Goal: Browse casually: Explore the website without a specific task or goal

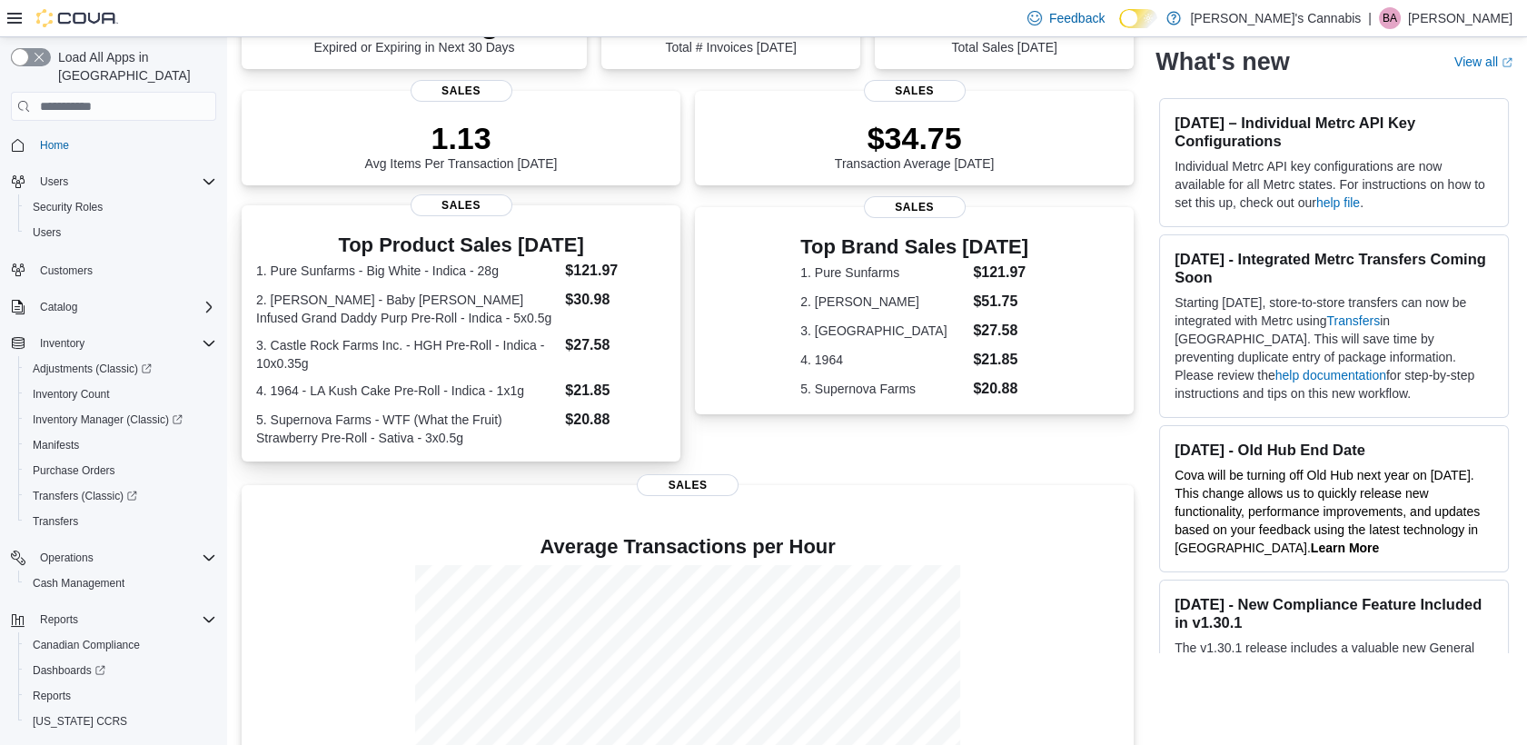
scroll to position [233, 0]
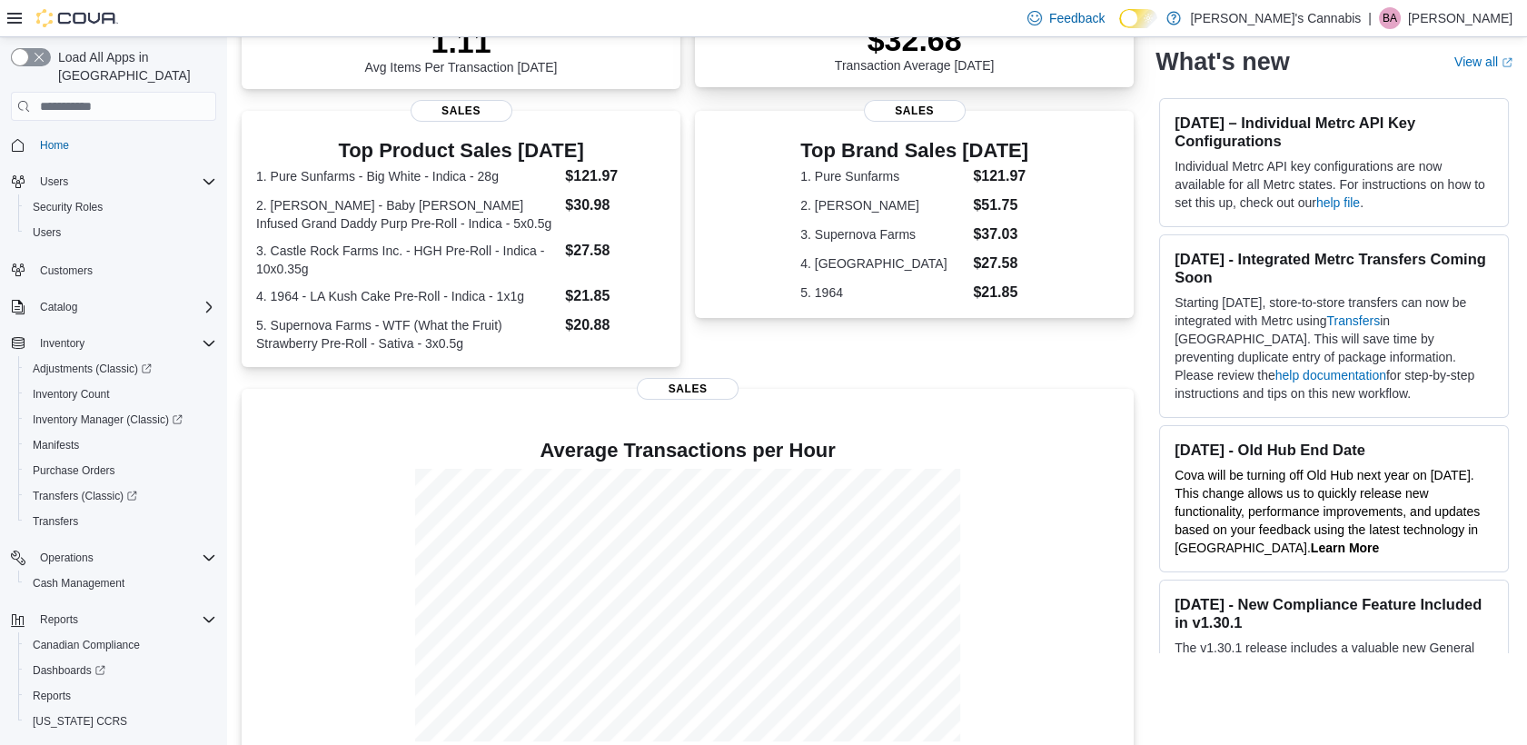
scroll to position [332, 0]
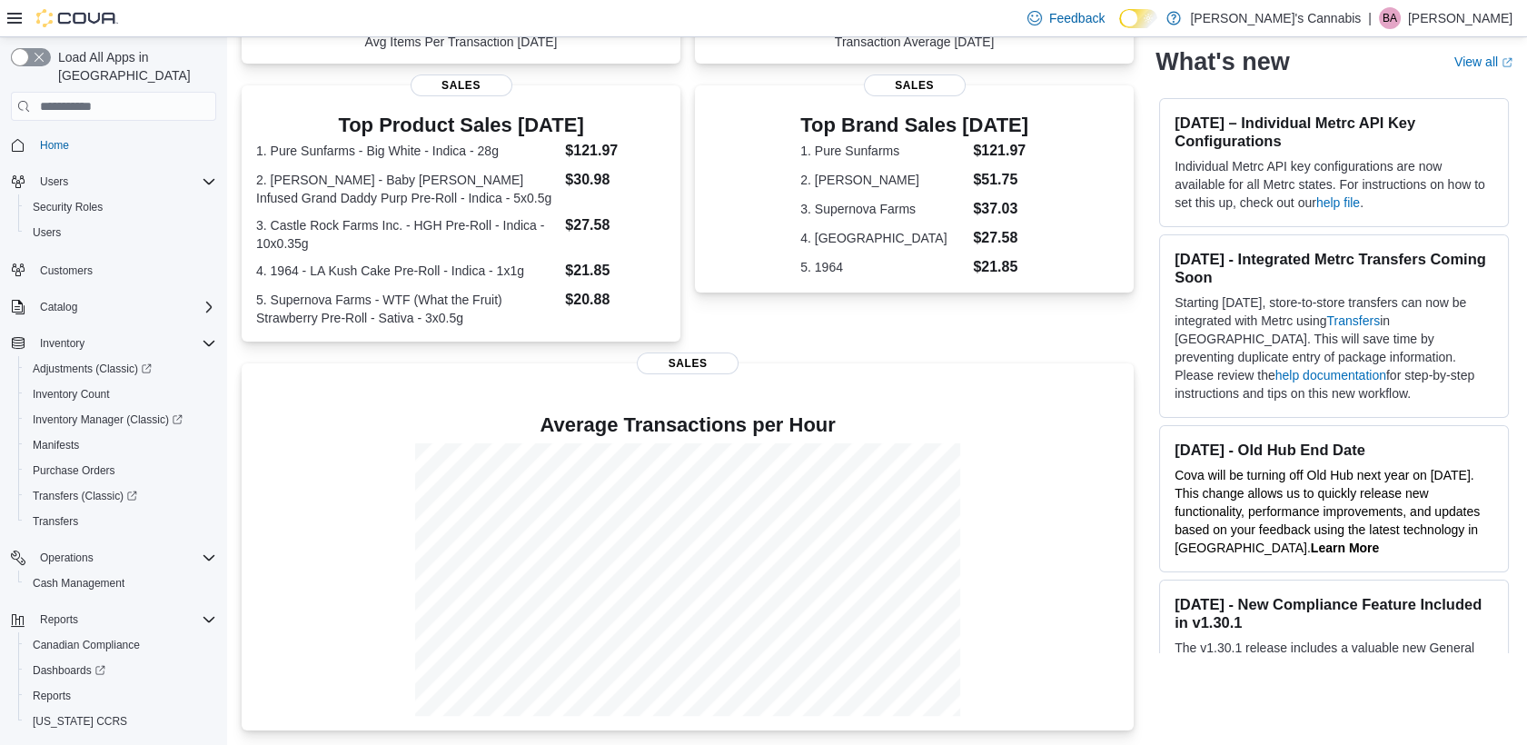
click at [790, 328] on div "Top Brand Sales Today 1. Pure Sunfarms $121.97 2. Jeeter $51.75 3. Supernova Fa…" at bounding box center [914, 213] width 439 height 256
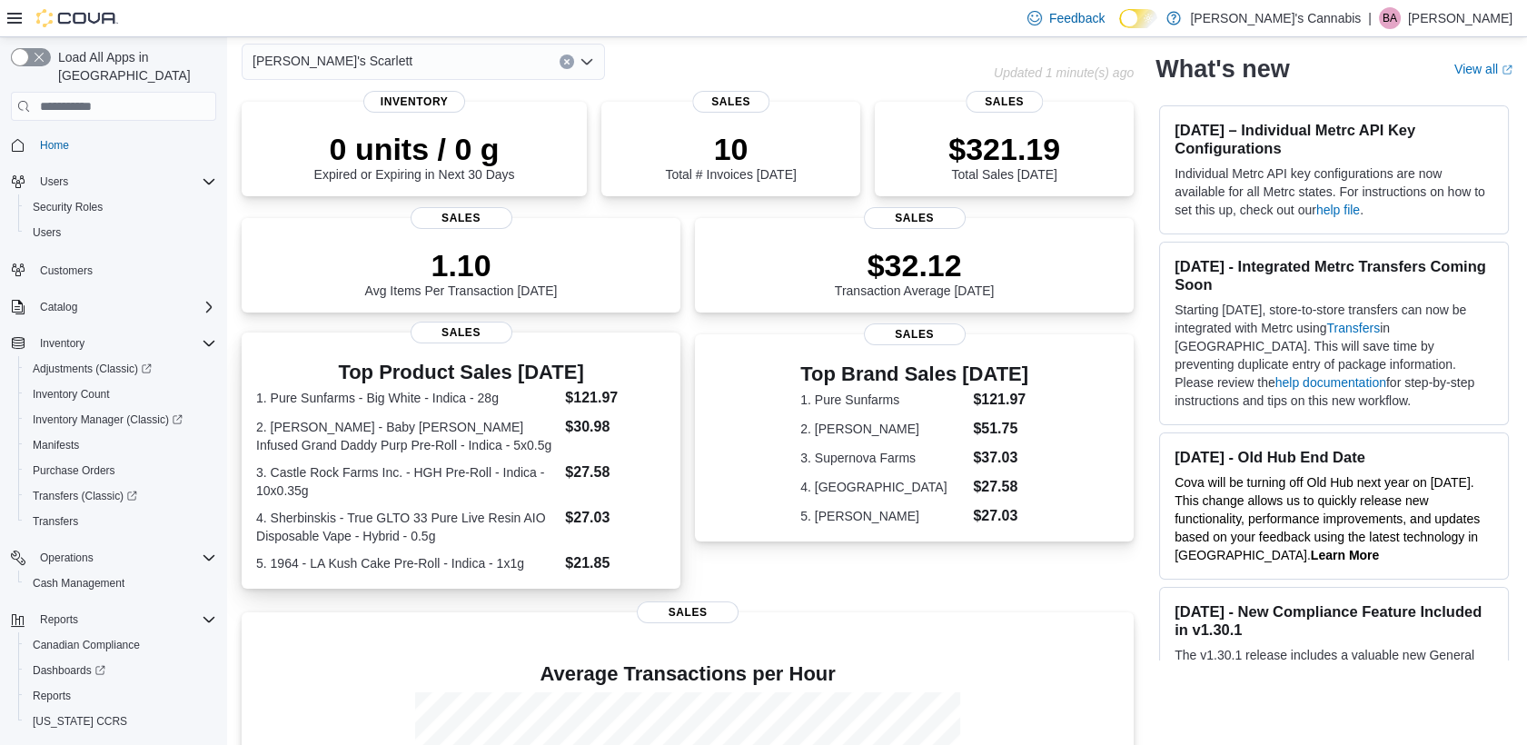
scroll to position [81, 0]
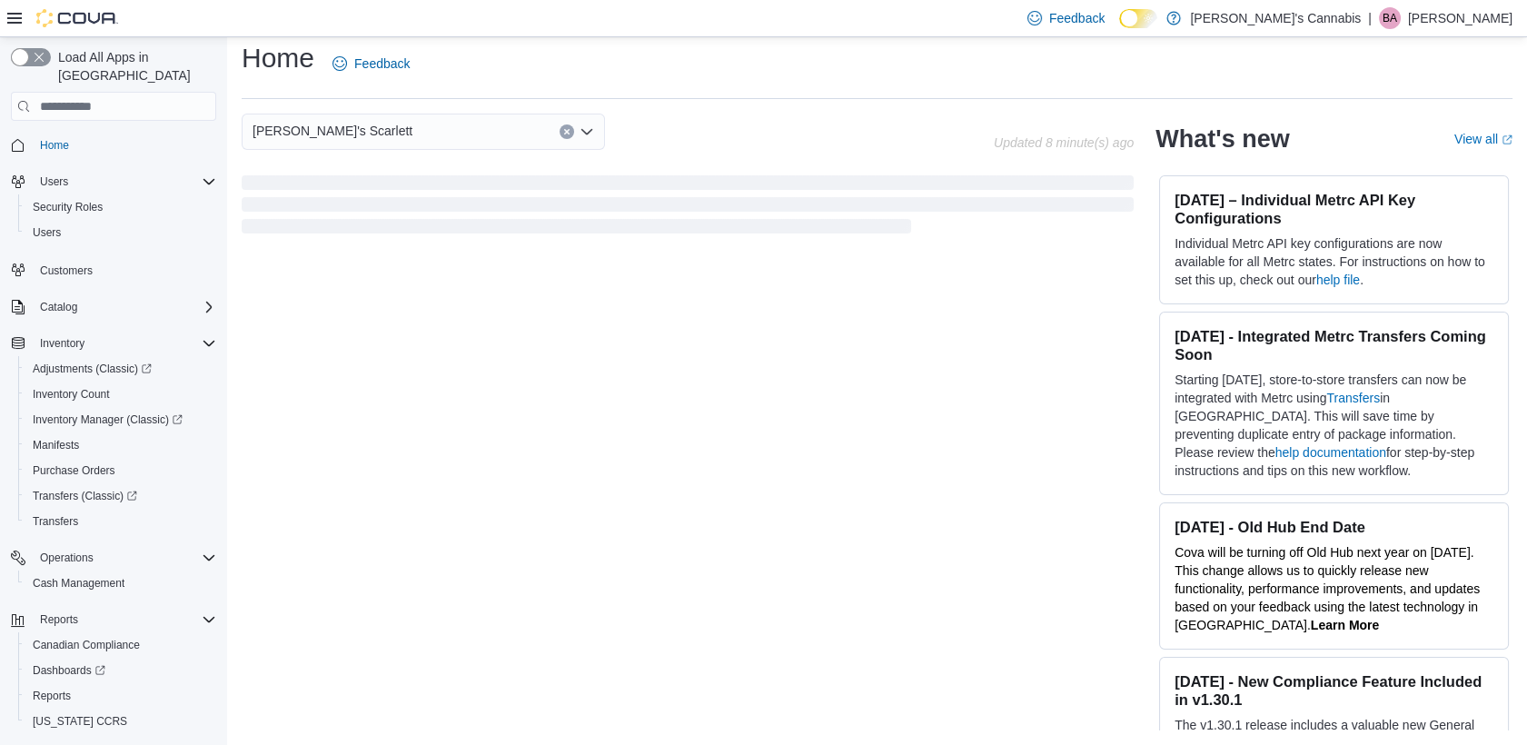
scroll to position [117, 0]
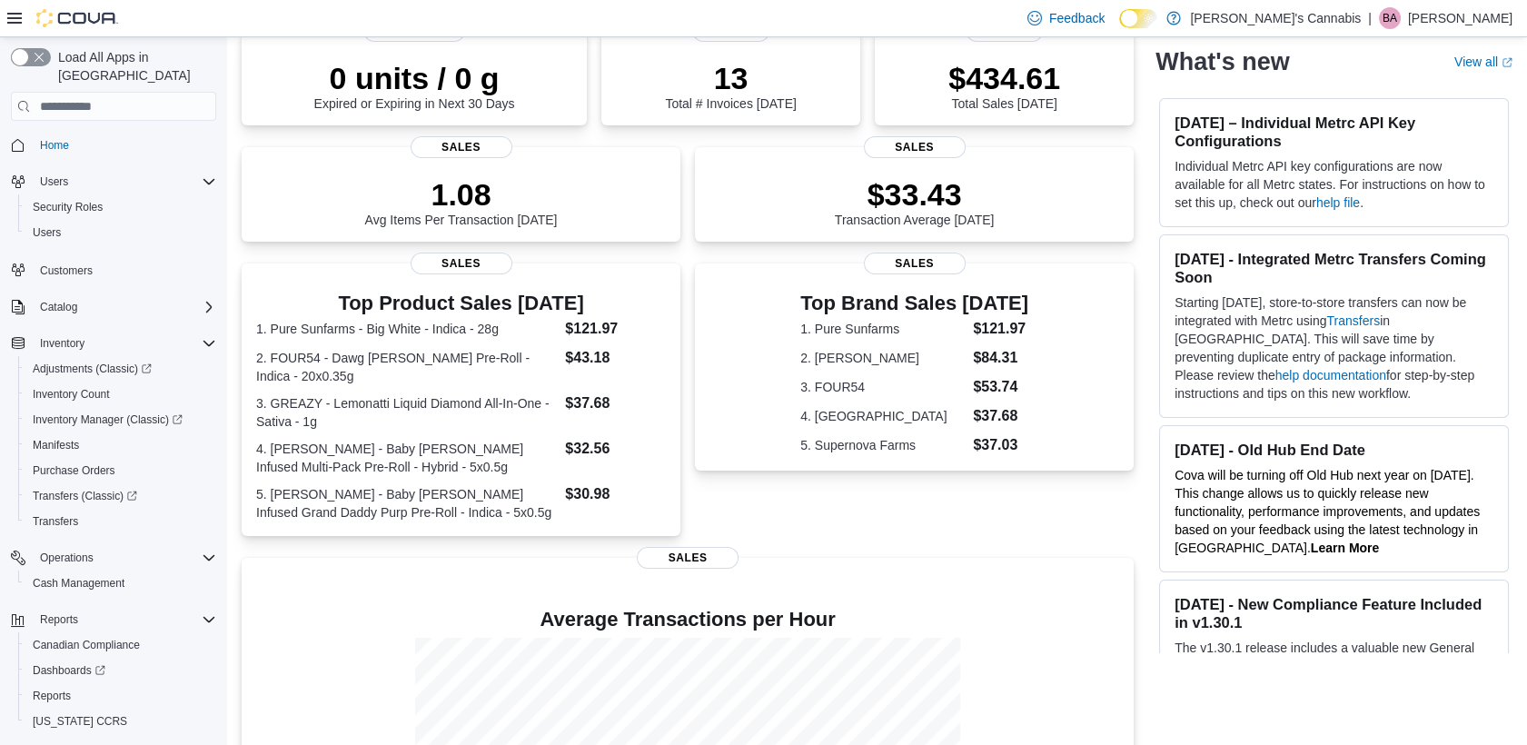
scroll to position [151, 0]
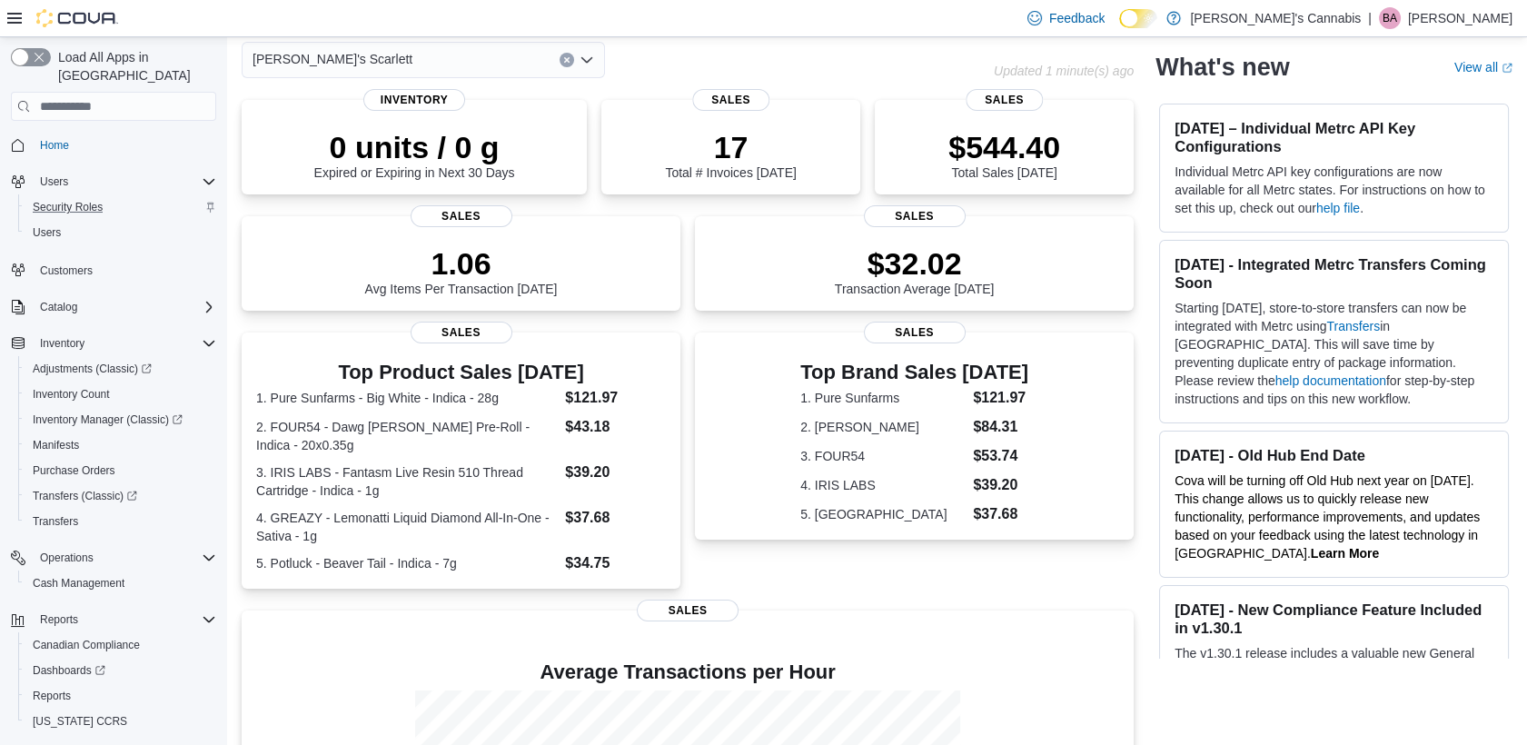
scroll to position [82, 0]
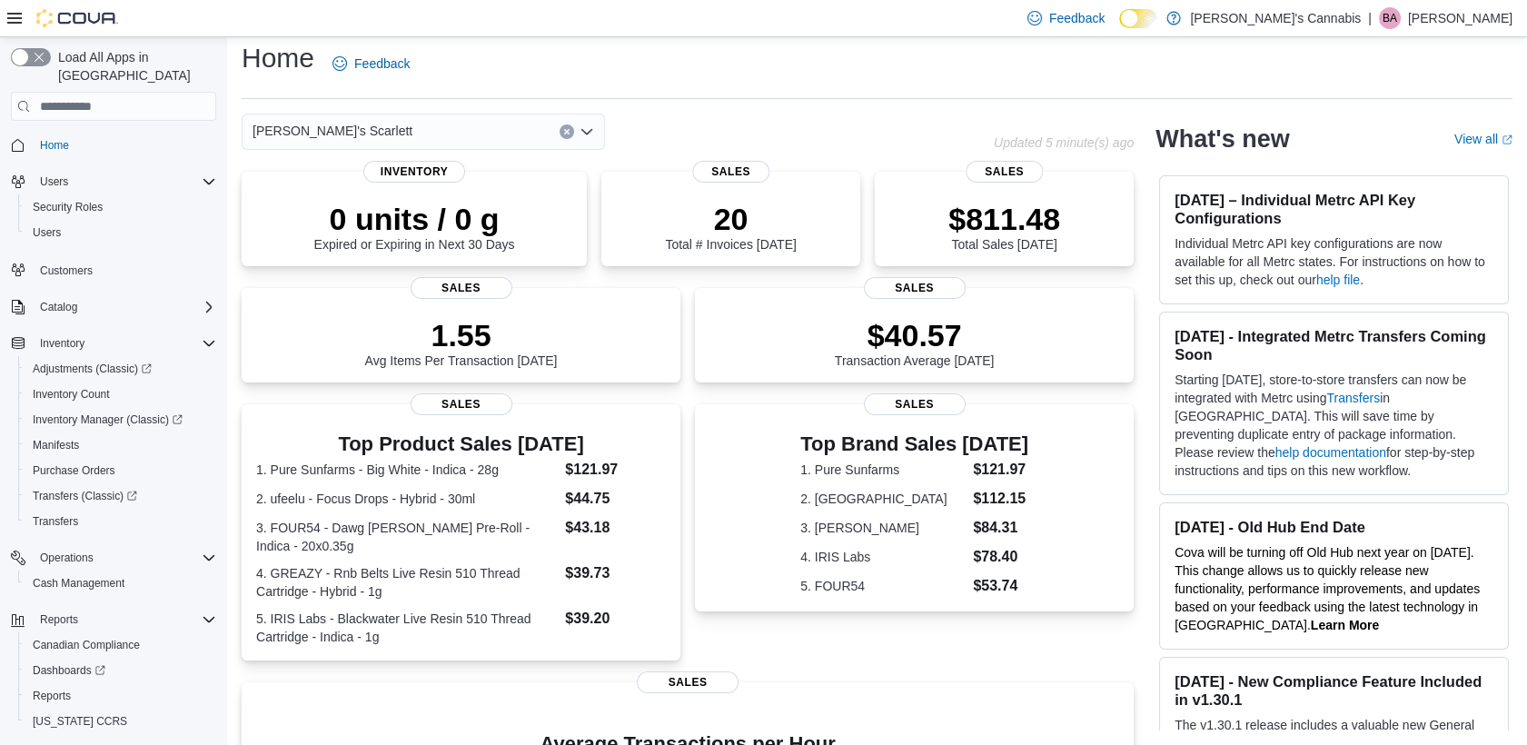
scroll to position [332, 0]
